Goal: Obtain resource: Obtain resource

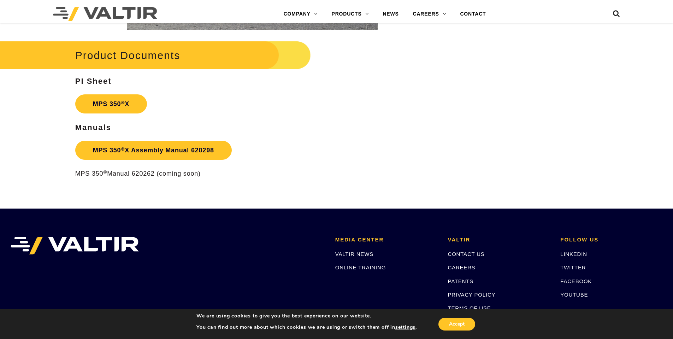
scroll to position [1202, 0]
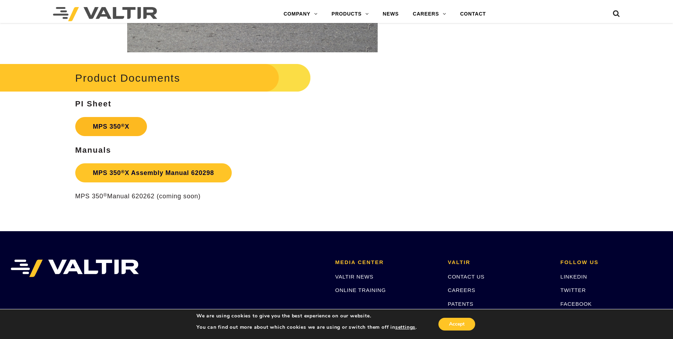
click at [118, 123] on strong "MPS 350 ® X" at bounding box center [111, 126] width 36 height 7
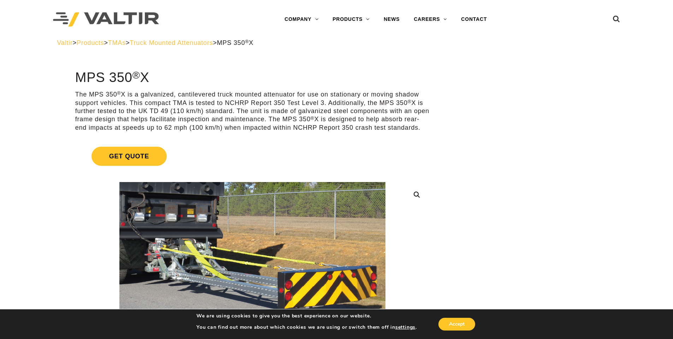
click at [184, 45] on span "Truck Mounted Attenuators" at bounding box center [171, 42] width 83 height 7
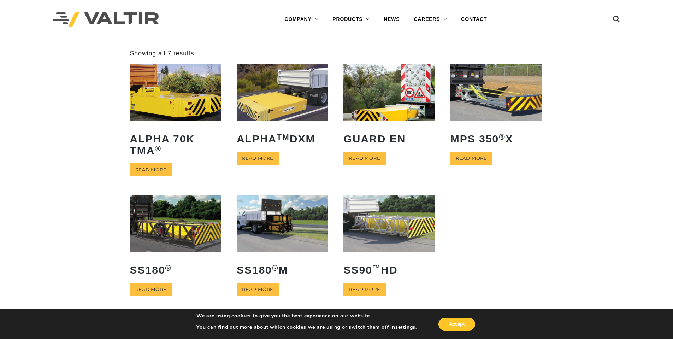
click at [505, 84] on img at bounding box center [496, 92] width 91 height 57
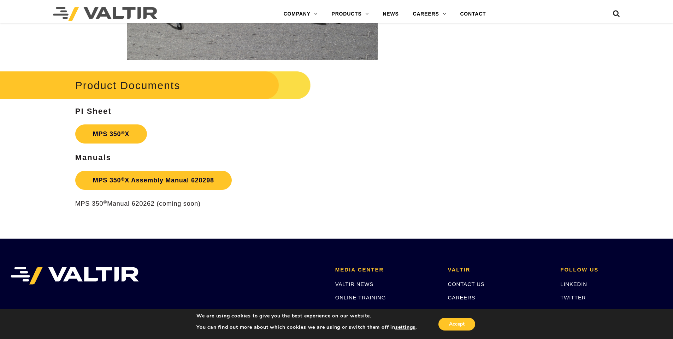
scroll to position [1202, 0]
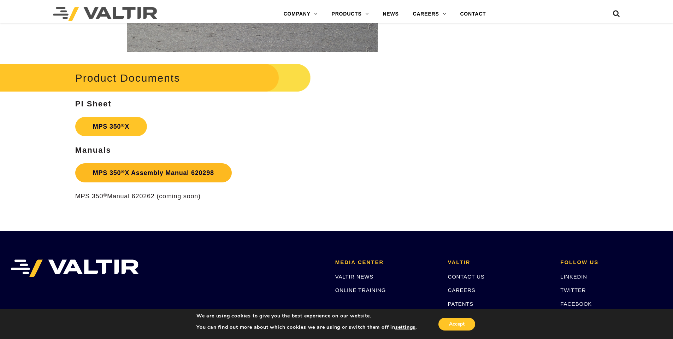
click at [161, 173] on link "MPS 350 ® X Assembly Manual 620298" at bounding box center [153, 172] width 157 height 19
